Goal: Transaction & Acquisition: Book appointment/travel/reservation

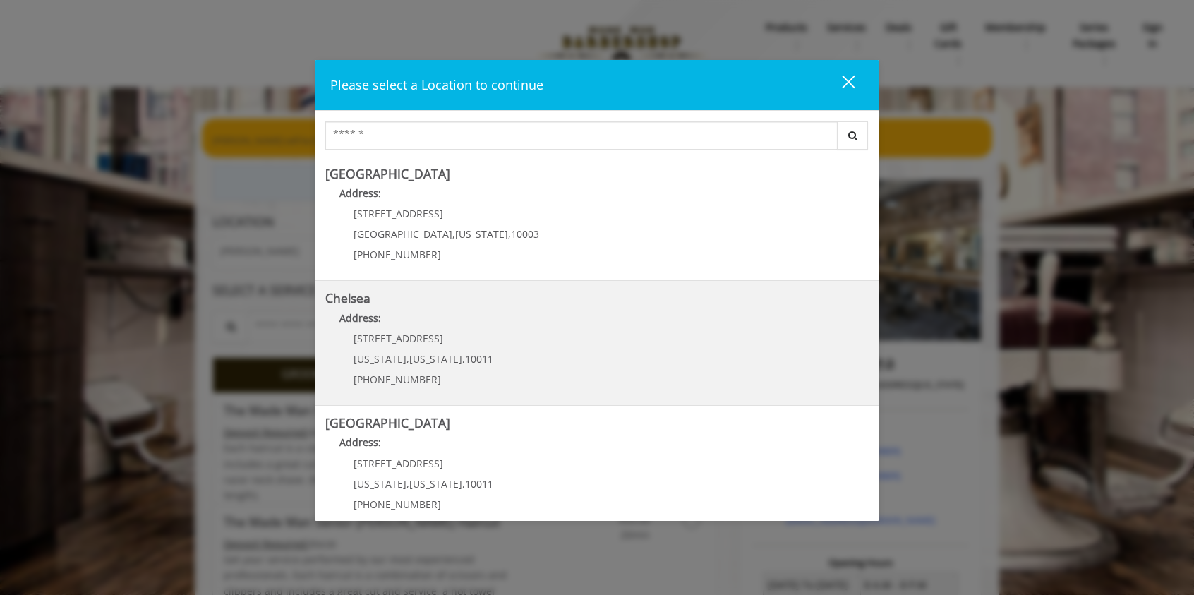
click at [404, 349] on div "[STREET_ADDRESS][US_STATE][US_STATE] (917) 639-3902" at bounding box center [412, 363] width 175 height 61
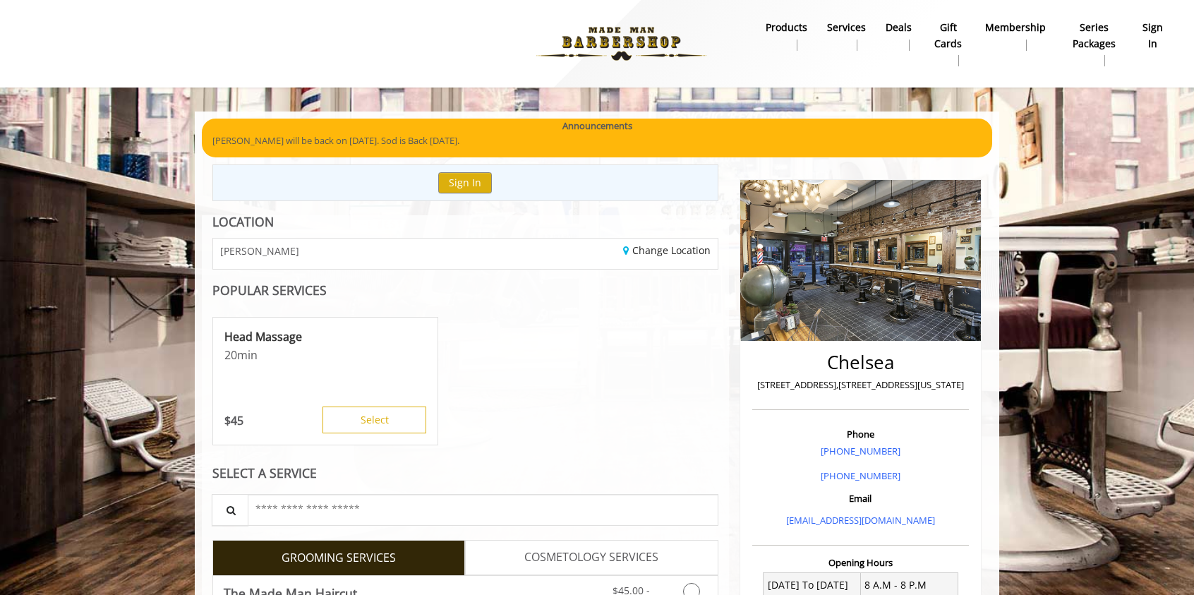
click at [1149, 35] on b "sign in" at bounding box center [1153, 36] width 22 height 32
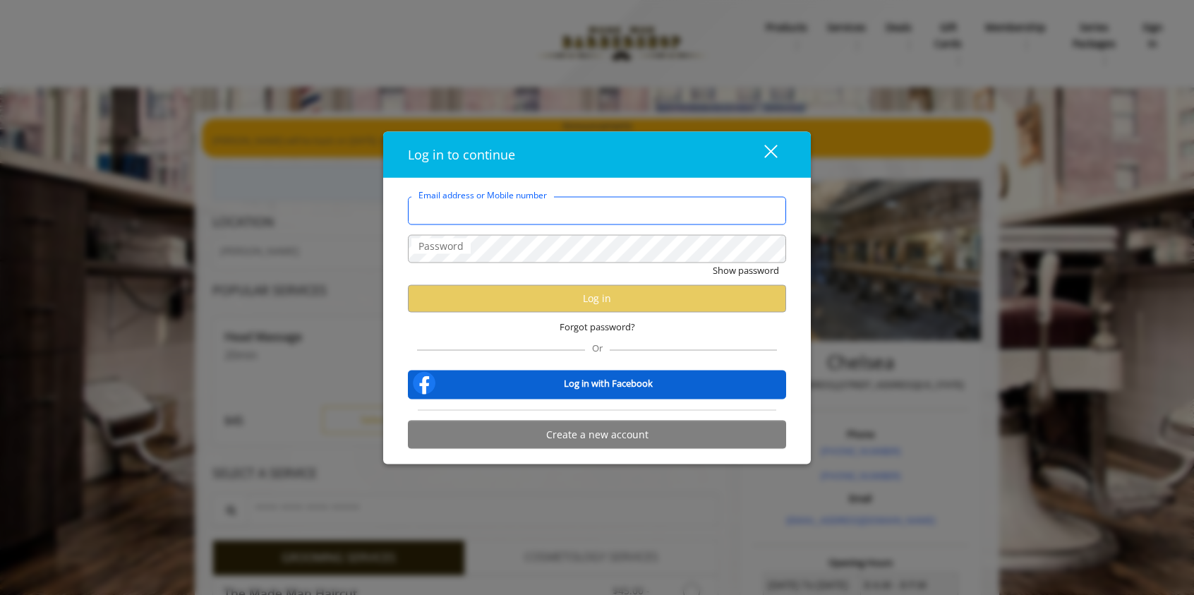
type input "**********"
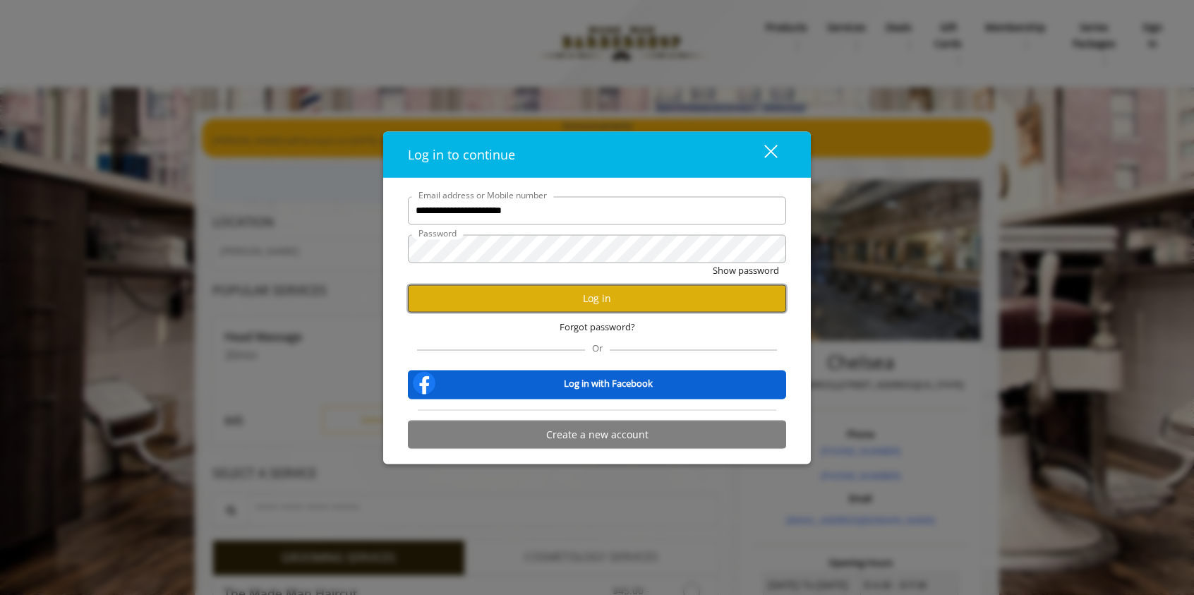
click at [543, 292] on button "Log in" at bounding box center [597, 299] width 378 height 28
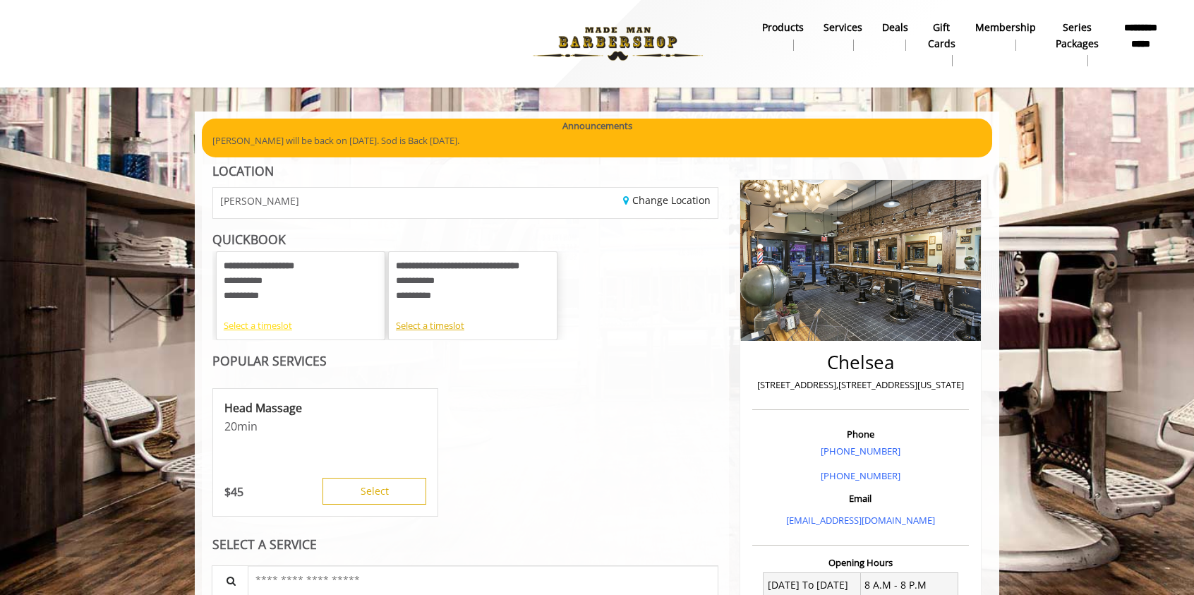
click at [267, 325] on div "Select a timeslot" at bounding box center [301, 325] width 154 height 15
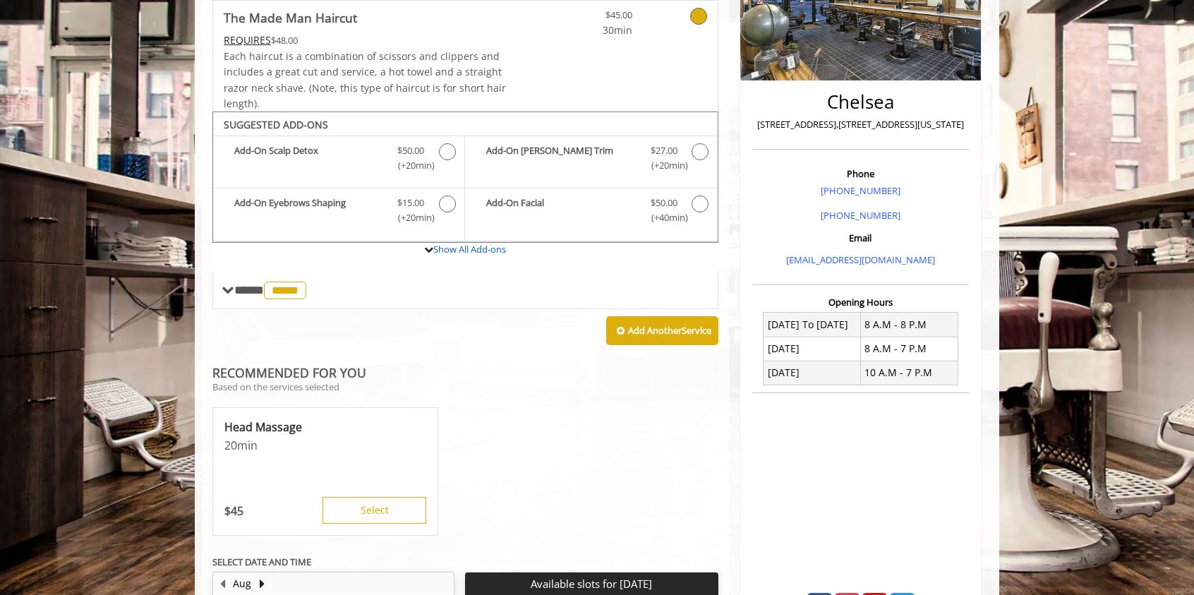
scroll to position [518, 0]
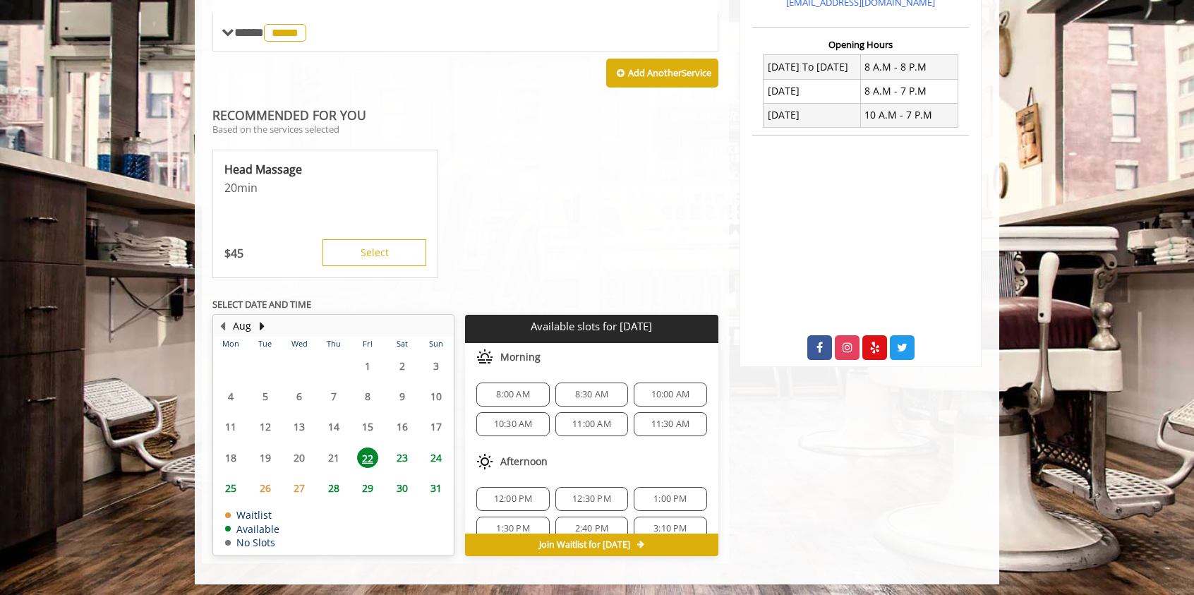
click at [226, 481] on span "25" at bounding box center [230, 488] width 21 height 20
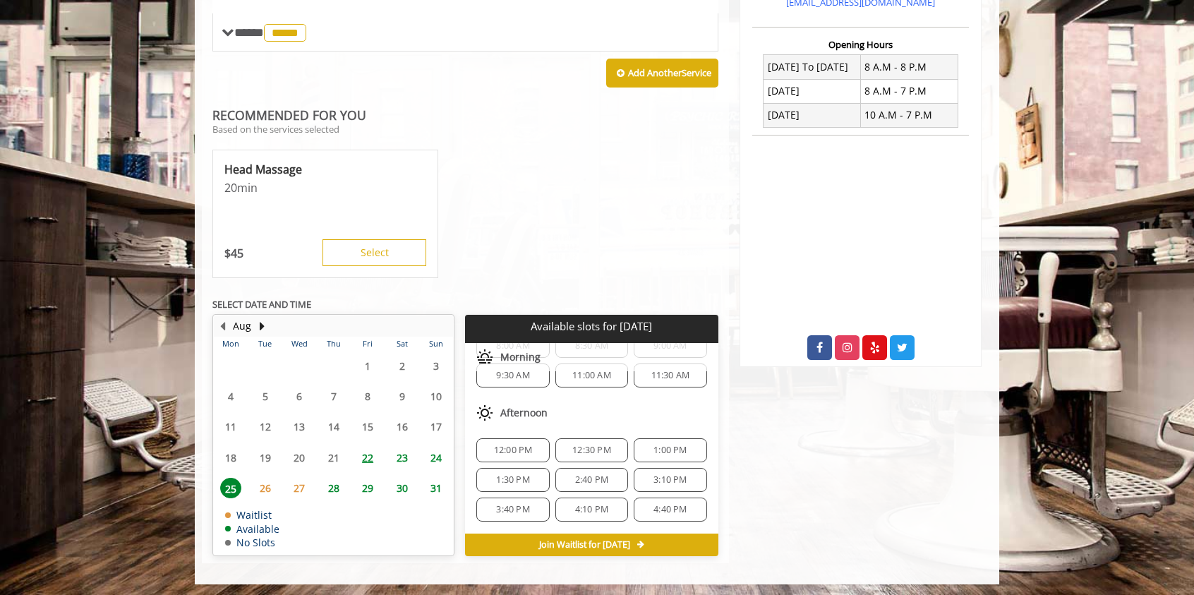
scroll to position [61, 0]
click at [666, 456] on div "3:10 PM" at bounding box center [670, 468] width 73 height 24
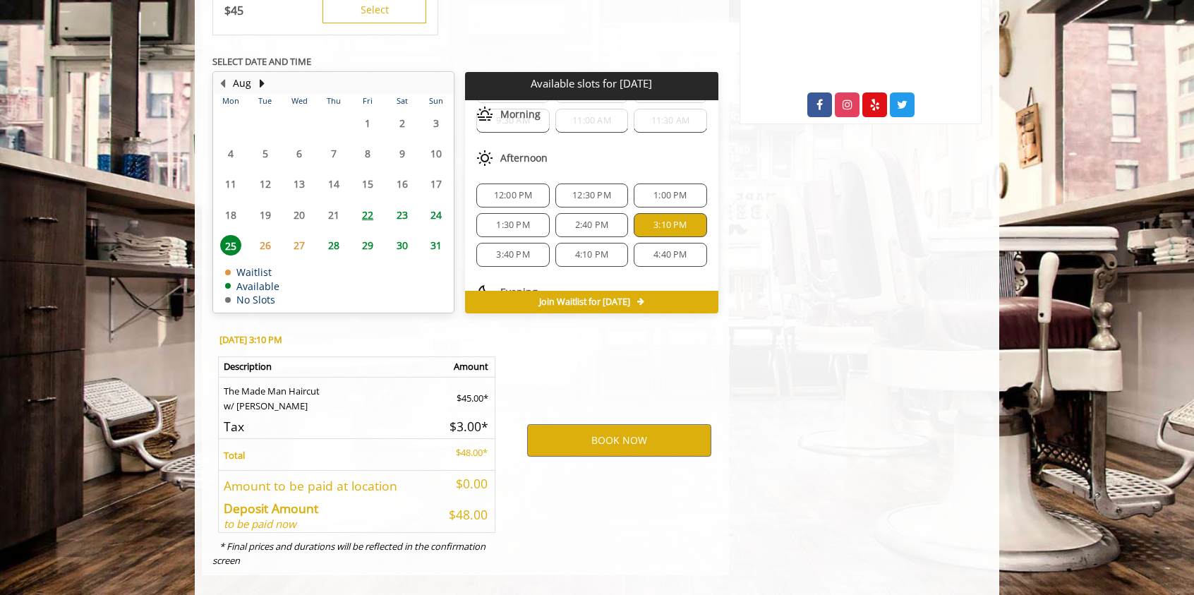
scroll to position [772, 0]
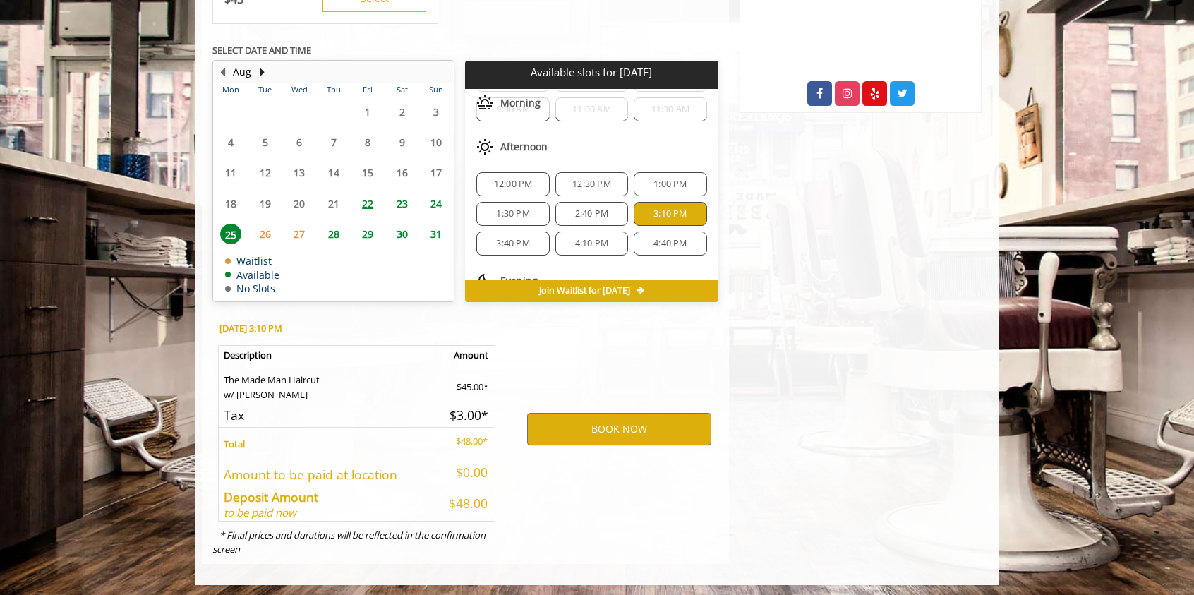
click at [439, 205] on span "24" at bounding box center [436, 203] width 21 height 20
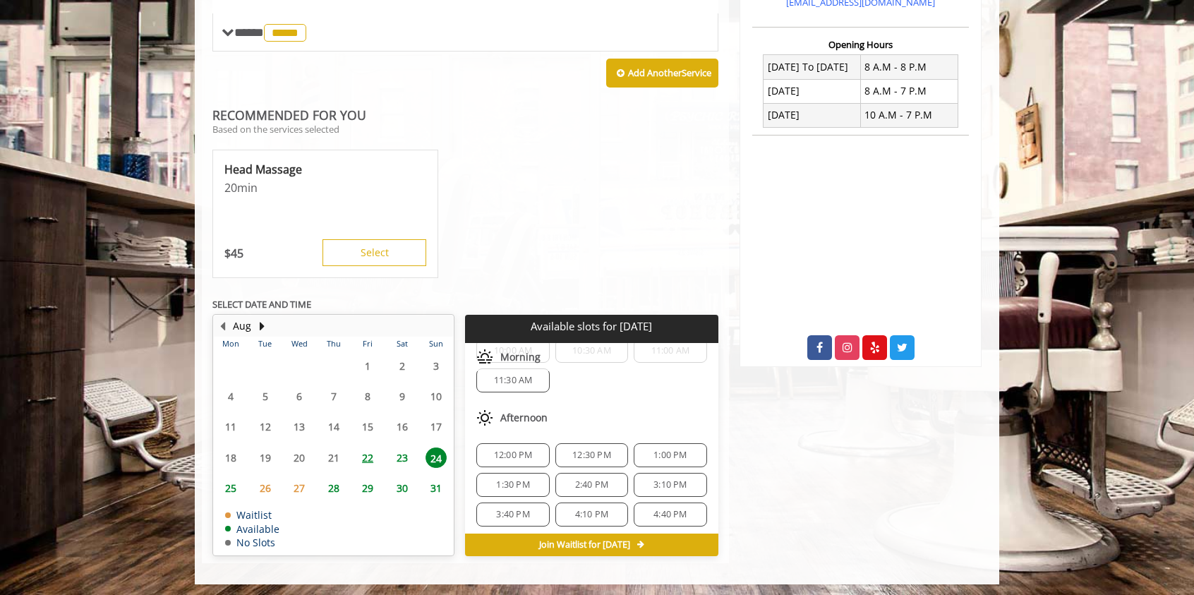
scroll to position [56, 0]
click at [662, 474] on div "3:10 PM" at bounding box center [670, 472] width 73 height 24
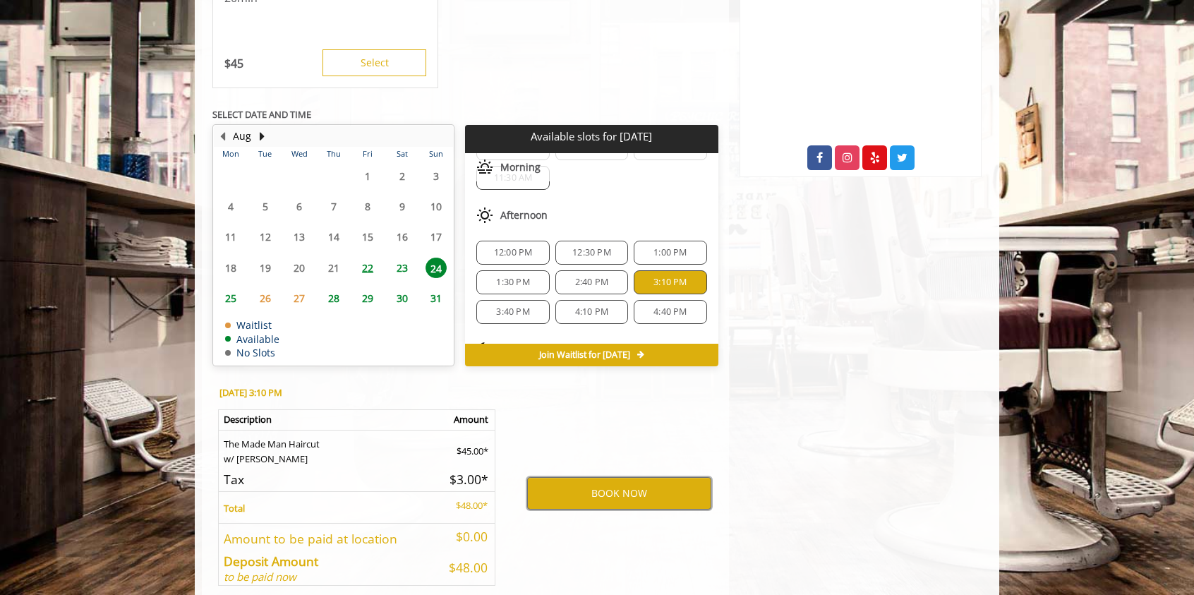
scroll to position [744, 0]
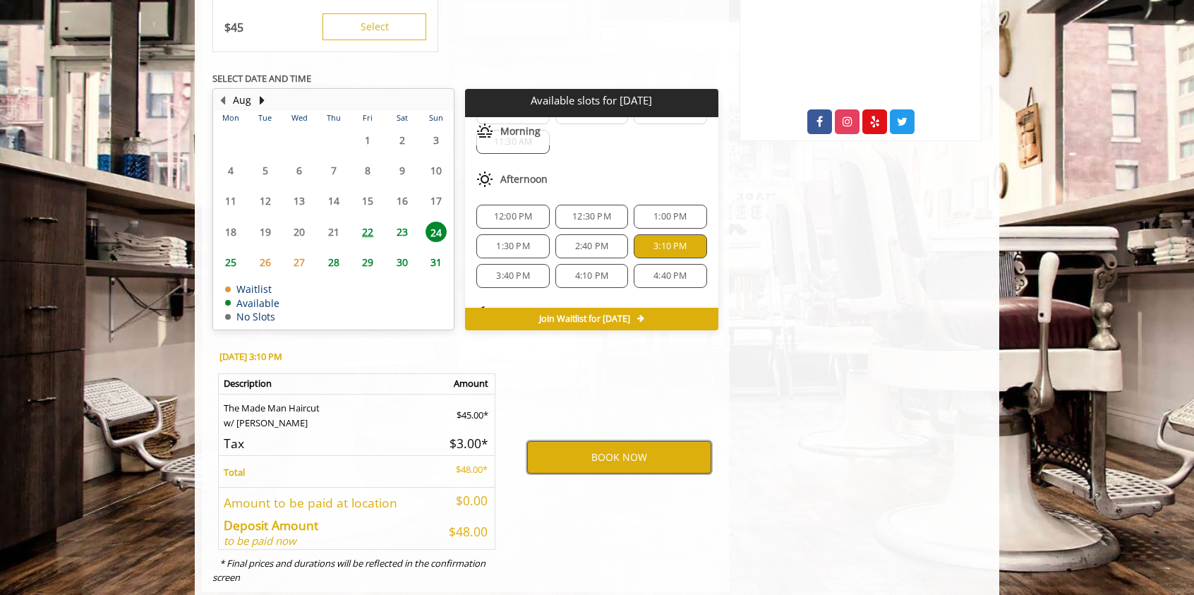
click at [640, 450] on button "BOOK NOW" at bounding box center [619, 457] width 184 height 32
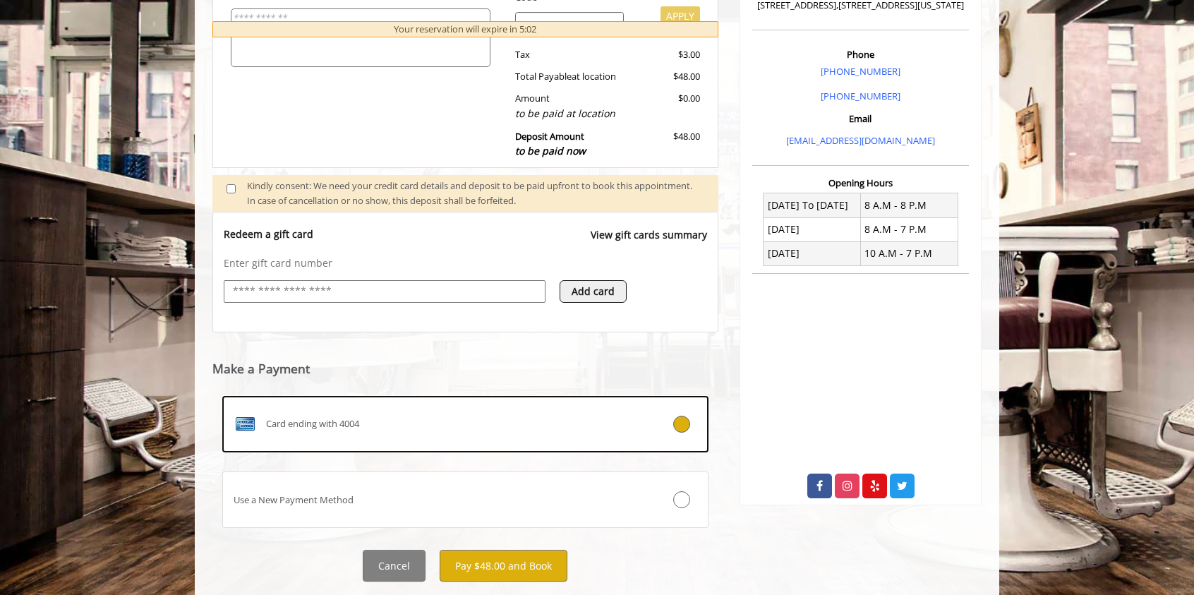
scroll to position [414, 0]
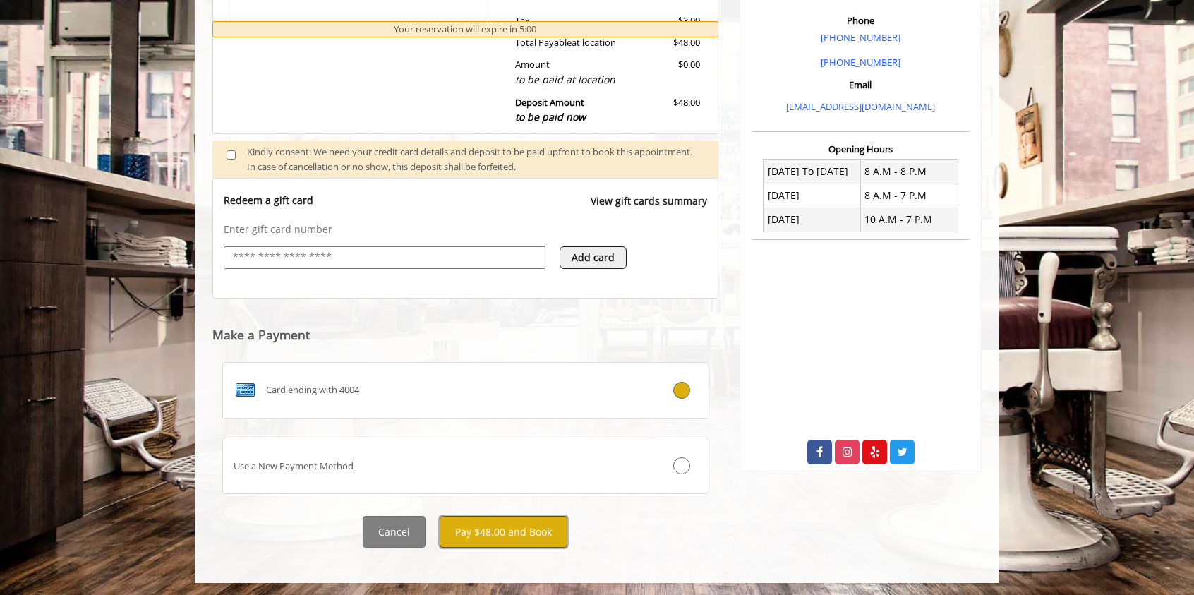
click at [510, 522] on button "Pay $48.00 and Book" at bounding box center [504, 532] width 128 height 32
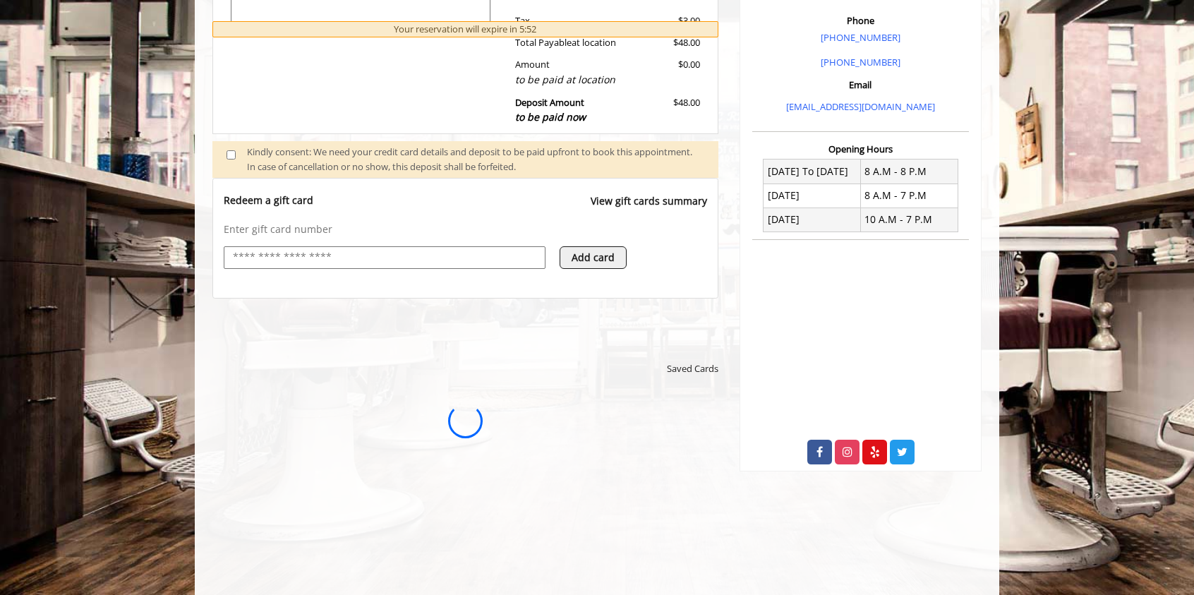
scroll to position [419, 0]
